Goal: Task Accomplishment & Management: Complete application form

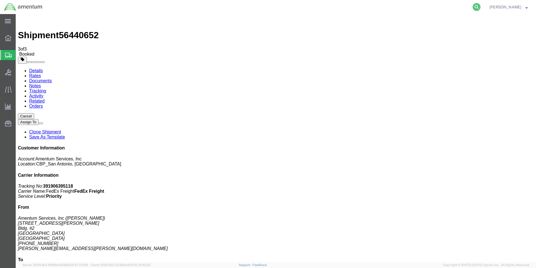
click at [478, 6] on icon at bounding box center [477, 7] width 8 height 8
click at [337, 10] on input "search" at bounding box center [387, 6] width 171 height 13
type input "274505959812"
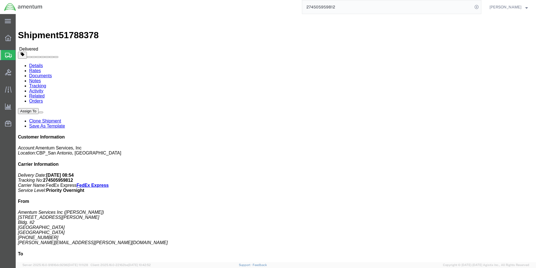
drag, startPoint x: 336, startPoint y: 11, endPoint x: 195, endPoint y: 8, distance: 140.5
click at [348, 9] on input "274505959812" at bounding box center [387, 6] width 171 height 13
drag, startPoint x: 348, startPoint y: 6, endPoint x: 296, endPoint y: 5, distance: 52.5
click at [296, 5] on div "274505959812" at bounding box center [264, 7] width 435 height 14
type input "m/r blade"
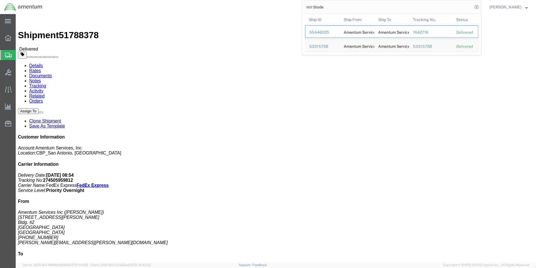
click at [322, 33] on div "55446025" at bounding box center [322, 32] width 27 height 6
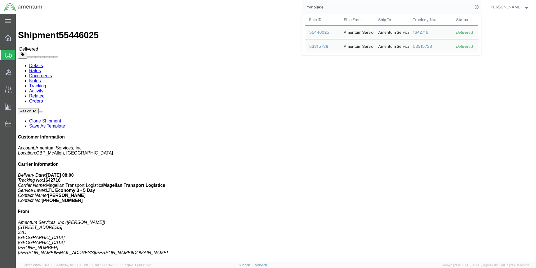
click at [370, 5] on input "m/r blade" at bounding box center [387, 6] width 171 height 13
click at [319, 46] on div "53315738" at bounding box center [322, 46] width 27 height 6
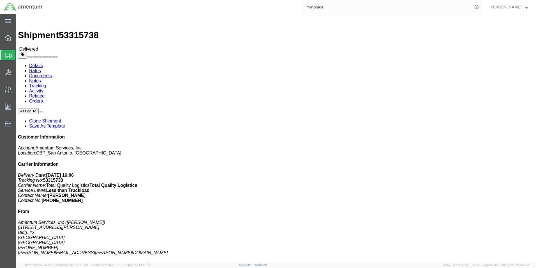
click at [0, 0] on span "Create Shipment" at bounding box center [0, 0] width 0 height 0
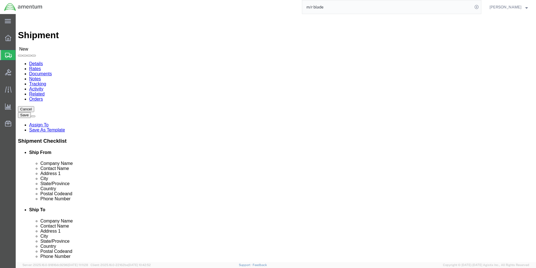
scroll to position [163, 0]
type input "cbp"
select select "49945"
select select "[GEOGRAPHIC_DATA]"
click input "text"
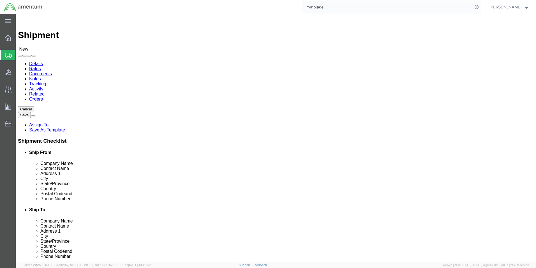
click input "AIRBUS HELICOPTERS"
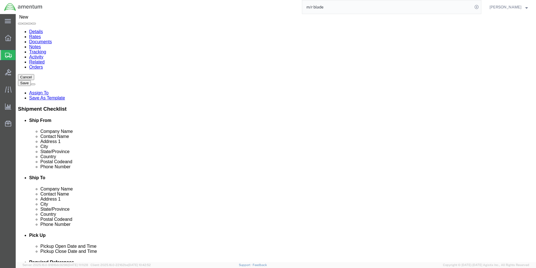
scroll to position [0, 0]
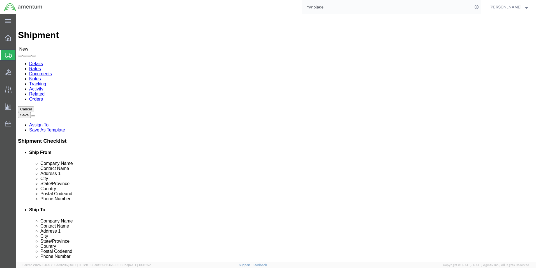
type input "AIRBUS HELICOPTERS"
click div "Location Select Select My Profile Location [PHONE_NUMBER] [PHONE_NUMBER] [PHONE…"
click input "text"
type input "[PERSON_NAME]"
type input "[STREET_ADDRESS]"
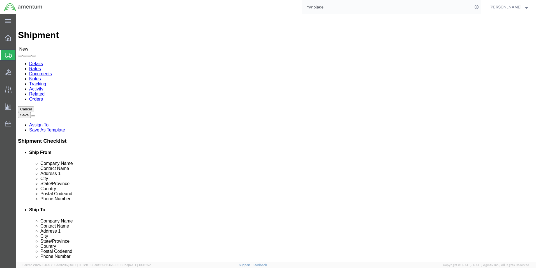
type input "GRAND PRAIRIE"
type input "T"
type input "TE"
type input "75052"
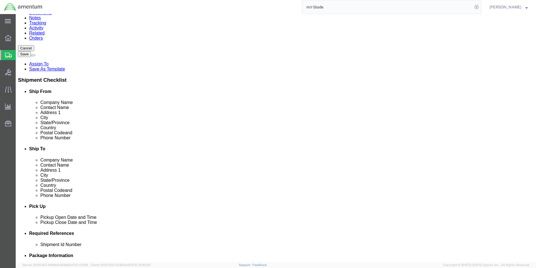
scroll to position [140, 0]
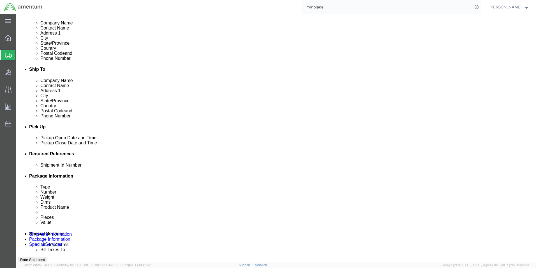
type input "[PHONE_NUMBER]"
click div "[DATE] 1:00 PM"
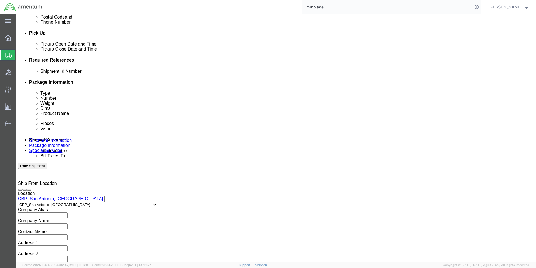
click div "Shipping Mode (Optional)"
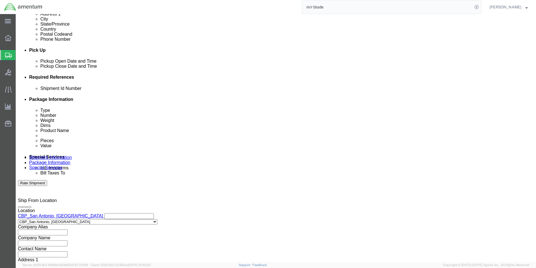
scroll to position [150, 0]
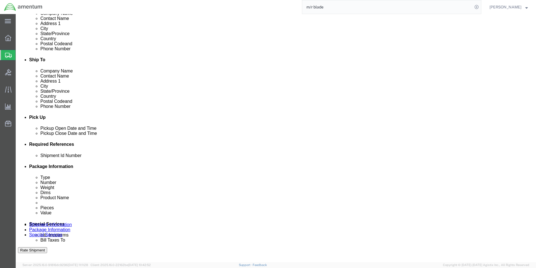
click div "[DATE] 1:00 PM"
click button "Apply"
click div "[DATE] 1:00 PM"
click input "8:00 PM"
type input "8:00 AM"
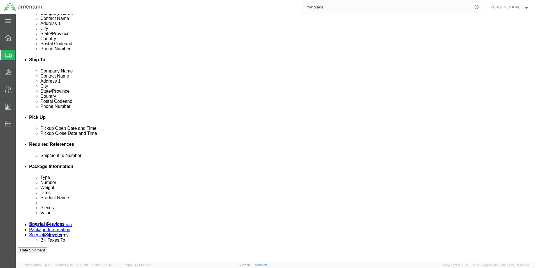
click button "Apply"
click button "Add reference"
click input "text"
type input "CBP0043059"
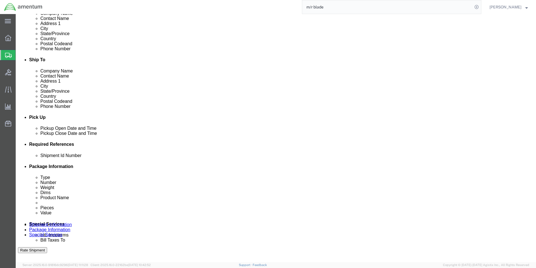
click select "Select Account Type Activity ID Airline Appointment Number ASN Batch Request # …"
select select "DEPT"
click select "Select Account Type Activity ID Airline Appointment Number ASN Batch Request # …"
click input "text"
type input "CBP"
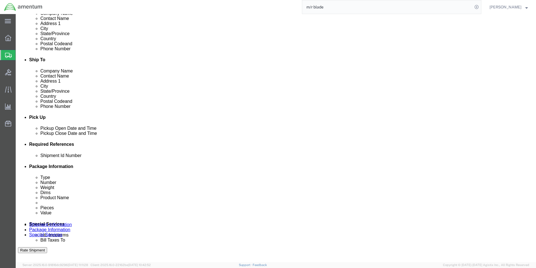
click select "Select Account Type Activity ID Airline Appointment Number ASN Batch Request # …"
select select "PROJNUM"
click select "Select Account Type Activity ID Airline Appointment Number ASN Batch Request # …"
click input "text"
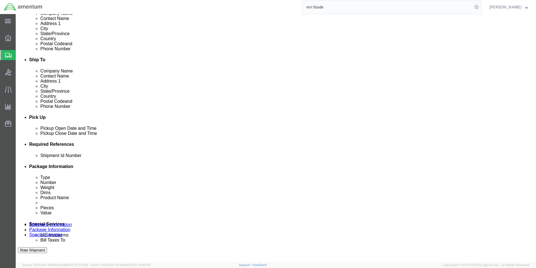
type input "6118.03.03.2219.000.WST.0000"
click button "Add reference"
click select "Select Account Type Activity ID Airline Appointment Number ASN Batch Request # …"
select select "CUSTREF"
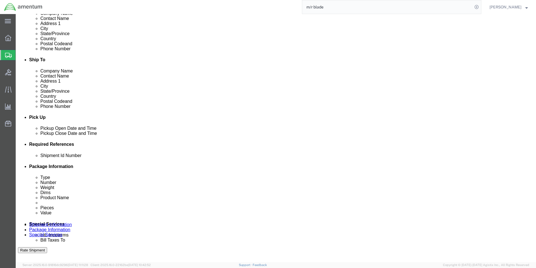
click select "Select Account Type Activity ID Airline Appointment Number ASN Batch Request # …"
click input "text"
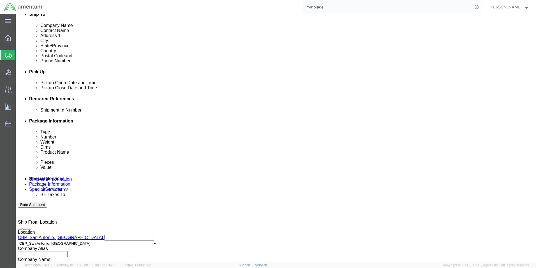
scroll to position [206, 0]
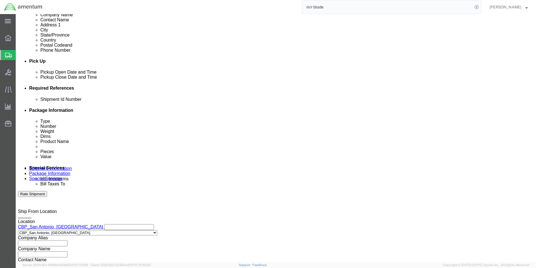
type input "CBP0043059"
click select "Select Air Less than Truckload Multi-Leg Ocean Freight Rail Small Parcel Truckl…"
select select "LTL"
click select "Select Air Less than Truckload Multi-Leg Ocean Freight Rail Small Parcel Truckl…"
drag, startPoint x: 59, startPoint y: 249, endPoint x: 43, endPoint y: 235, distance: 21.1
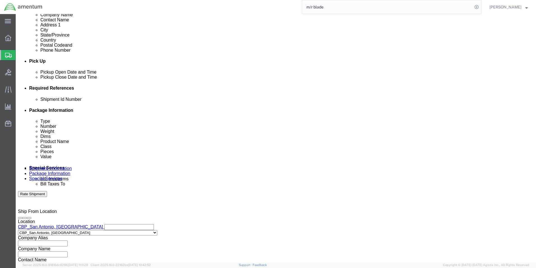
click select "Select Straight Truck"
select select "STTR"
click select "Select Straight Truck"
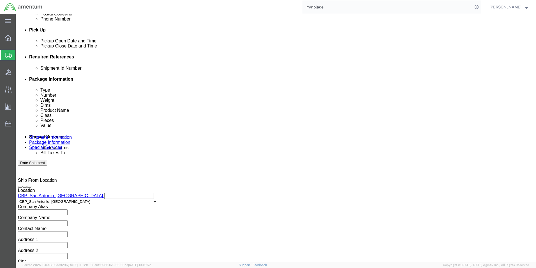
scroll to position [245, 0]
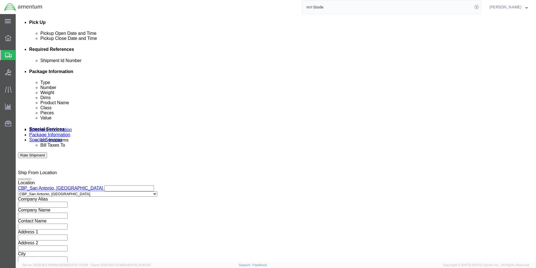
click select "Select Air Less than Truckload Multi-Leg Ocean Freight Rail Small Parcel Truckl…"
select select "TL"
click select "Select Air Less than Truckload Multi-Leg Ocean Freight Rail Small Parcel Truckl…"
click select "Select 1-Ton (PSS) 10 Wheel 10 Yard Dump Truck 20 Yard Dump Truck Bobtail Botto…"
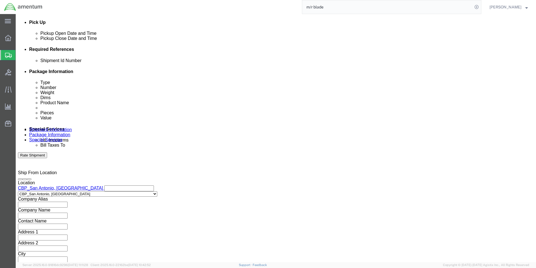
click select "Select 35 Feet 20 Feet 28 Feet 53 Feet 40 Feet 48 Feet"
click select "Select 1-Ton (PSS) 10 Wheel 10 Yard Dump Truck 20 Yard Dump Truck Bobtail Botto…"
select select "BTAL"
click select "Select 1-Ton (PSS) 10 Wheel 10 Yard Dump Truck 20 Yard Dump Truck Bobtail Botto…"
click select "Select 35 Feet 20 Feet 28 Feet 53 Feet 40 Feet 48 Feet"
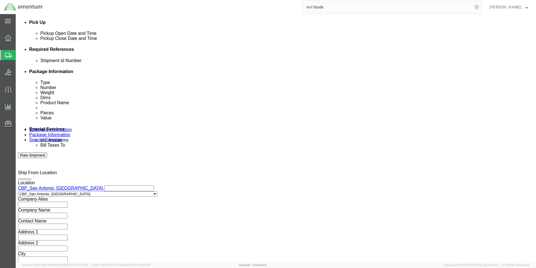
click select "Select 1-Ton (PSS) 10 Wheel 10 Yard Dump Truck 20 Yard Dump Truck Bobtail Botto…"
click select "Select 28 Feet 53 Feet 20 Feet 40 Feet 35 Feet 48 Feet"
select select "20FT"
click select "Select 28 Feet 53 Feet 20 Feet 40 Feet 35 Feet 48 Feet"
click select "Select 1-Ton (PSS) 10 Wheel 10 Yard Dump Truck 20 Yard Dump Truck Bobtail Botto…"
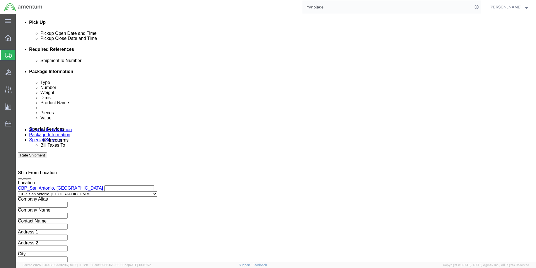
select select "FLBD"
click select "Select 1-Ton (PSS) 10 Wheel 10 Yard Dump Truck 20 Yard Dump Truck Bobtail Botto…"
click select "Select 35 Feet 20 Feet 28 Feet 53 Feet 40 Feet 48 Feet"
click div "Size Select 35 Feet 20 Feet 28 Feet 53 Feet 40 Feet 48 Feet"
click select "Select Air Less than Truckload Multi-Leg Ocean Freight Rail Small Parcel Truckl…"
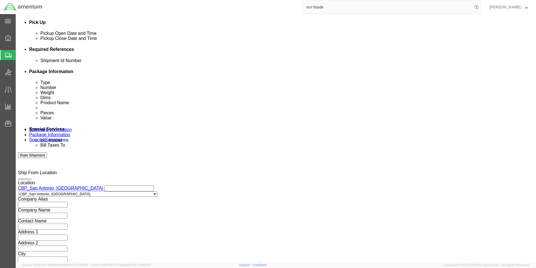
click div "Leg 1 Mode Select Air Less than Truckload Multi-Leg Ocean Freight Rail Small Pa…"
click button "Continue"
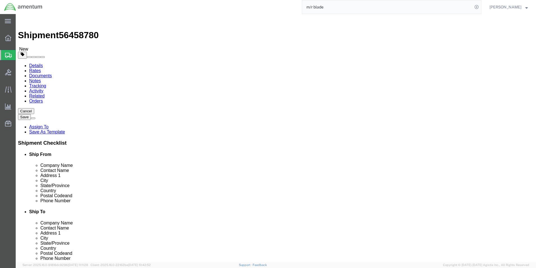
click select "Select Bale(s) Basket(s) Bolt(s) Bottle(s) Buckets Bulk Bundle(s) Can(s) Cardbo…"
select select "CRAT"
click select "Select Bale(s) Basket(s) Bolt(s) Bottle(s) Buckets Bulk Bundle(s) Can(s) Cardbo…"
click input "text"
type input "192"
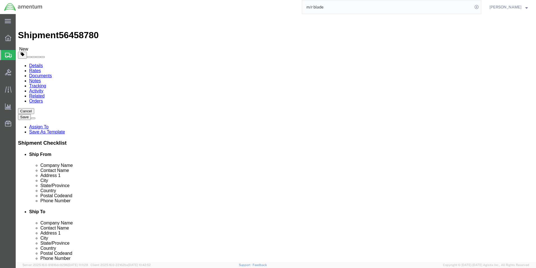
click input "text"
type input "25"
click input "text"
type input "14"
drag, startPoint x: 95, startPoint y: 129, endPoint x: 67, endPoint y: 127, distance: 28.4
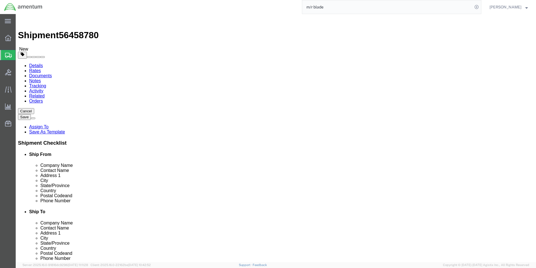
click div "Weight 0.00 Select kgs lbs Ship. t°"
type input "300.00"
click link "Add Content"
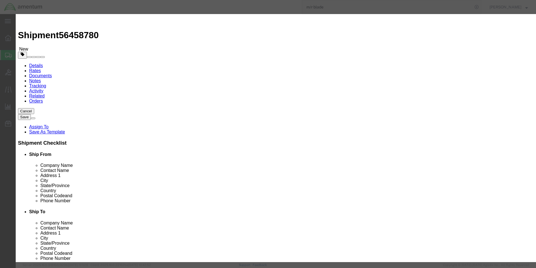
click input "text"
type input "m"
type input "MAIN ROTOR BLADE PN: 355A11-0030-04 SN: 31477"
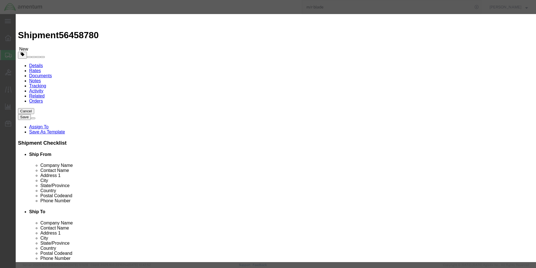
drag, startPoint x: 169, startPoint y: 53, endPoint x: 150, endPoint y: 52, distance: 19.4
click div "Pieces 0 Select Bag Barrels 100Board Feet Bottle Box Blister Pack Carats Can Ca…"
type input "1"
click input "text"
type input "1297.00"
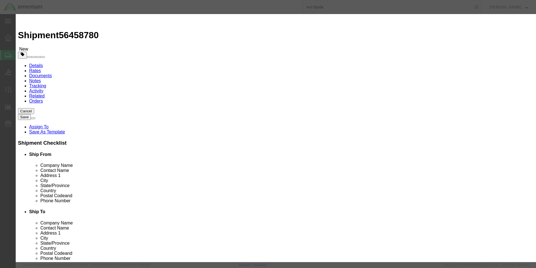
click input "text"
drag, startPoint x: 383, startPoint y: 17, endPoint x: 313, endPoint y: 79, distance: 93.0
click h3 "Add content"
click select "Select 50 55 60 65 70 85 92.5 100 125 175 250 300 400"
select select "125"
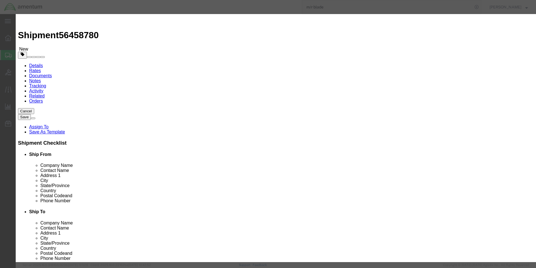
click select "Select 50 55 60 65 70 85 92.5 100 125 175 250 300 400"
click button "Save & Close"
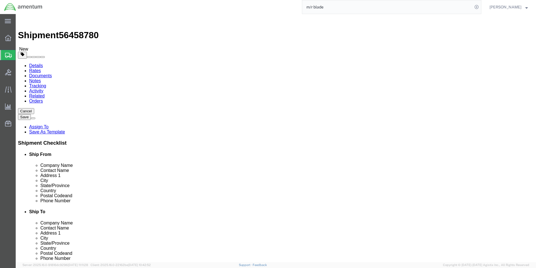
click button "Continue"
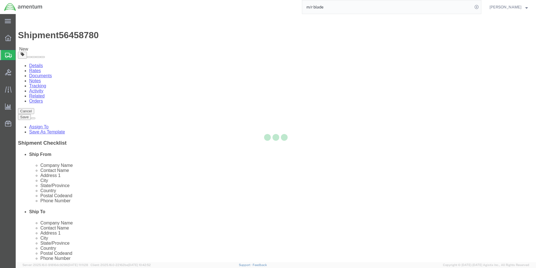
select select
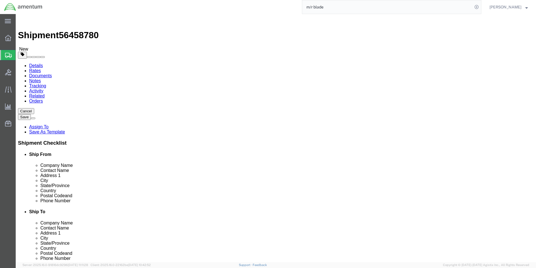
click button "Rate Shipment"
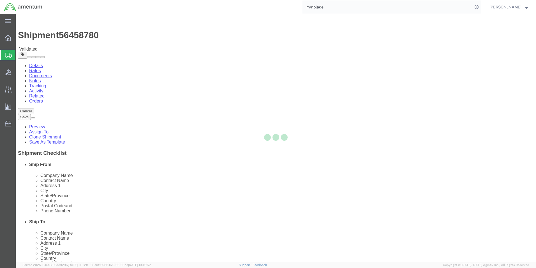
select select "49945"
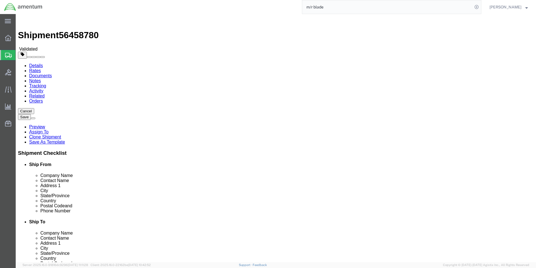
click at [0, 0] on span "Create Shipment" at bounding box center [0, 0] width 0 height 0
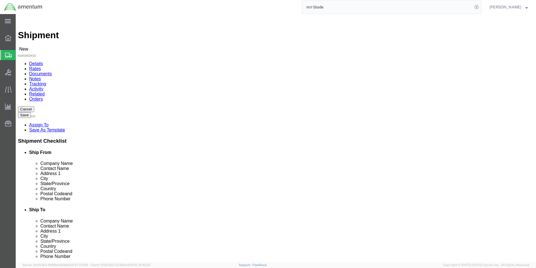
click div
type input "cbp"
select select "49945"
select select "[GEOGRAPHIC_DATA]"
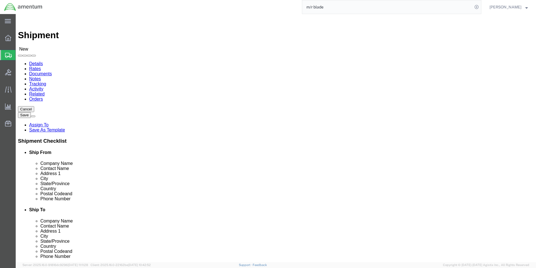
click input "text"
type input "Airbus Helicopters"
type input "[PERSON_NAME]"
type input "[STREET_ADDRESS]"
type input "g"
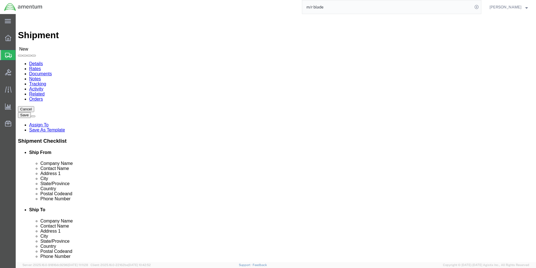
type input "GRAND PRAI"
click p "- SAFRAN HELICOPTER ENGINES INC - ([PERSON_NAME]) [STREET_ADDRESS]"
select select "[GEOGRAPHIC_DATA]"
type input "[GEOGRAPHIC_DATA]"
drag, startPoint x: 360, startPoint y: 103, endPoint x: 324, endPoint y: 105, distance: 36.2
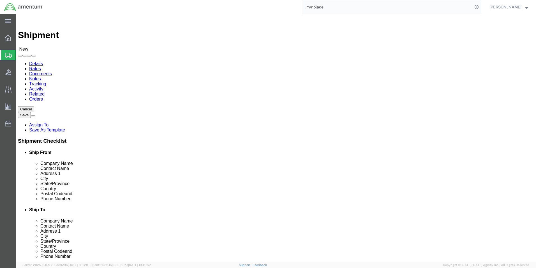
click input "Airbus Helicopters"
type input "SAFRAN HELICOPTER"
drag, startPoint x: 300, startPoint y: 126, endPoint x: 290, endPoint y: 126, distance: 9.8
click input "[STREET_ADDRESS]"
type input "[STREET_ADDRESS]"
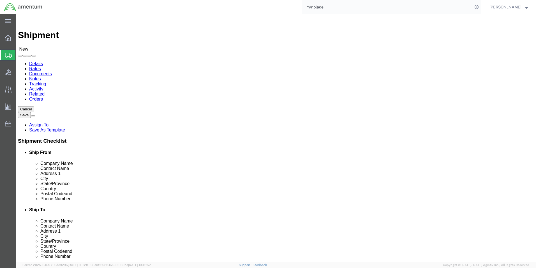
click input "text"
